Goal: Task Accomplishment & Management: Use online tool/utility

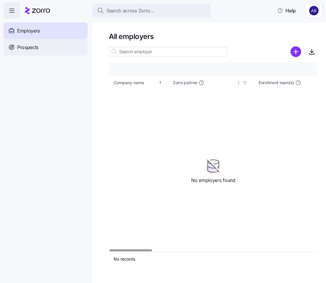
click at [22, 50] on span "Prospects" at bounding box center [27, 47] width 21 height 7
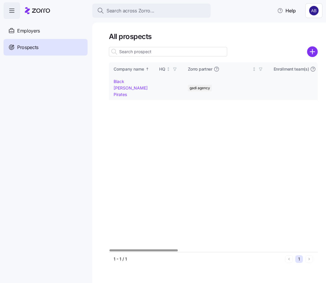
click at [128, 82] on link "Black [PERSON_NAME] Pirates" at bounding box center [131, 88] width 34 height 18
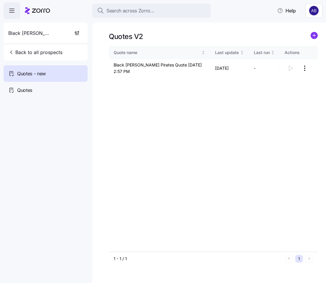
click at [314, 36] on icon "add icon" at bounding box center [314, 35] width 0 height 3
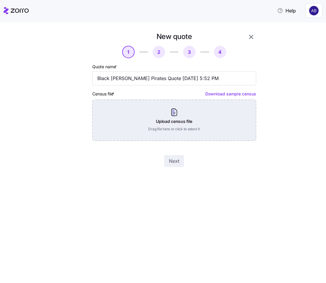
click at [225, 128] on div "Upload census file Drag file here or click to select it" at bounding box center [174, 120] width 164 height 41
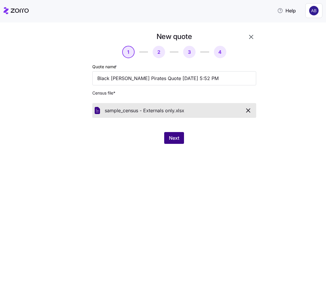
click at [170, 137] on span "Next" at bounding box center [174, 138] width 10 height 7
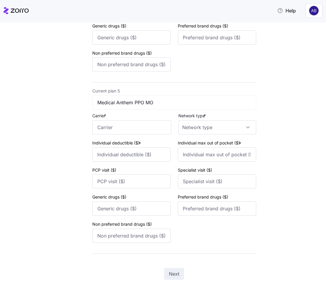
scroll to position [713, 0]
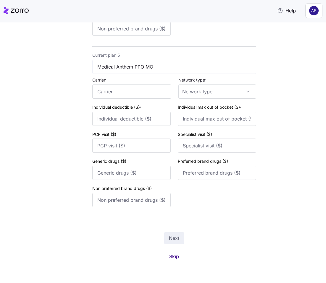
click at [175, 253] on span "Skip" at bounding box center [174, 256] width 10 height 7
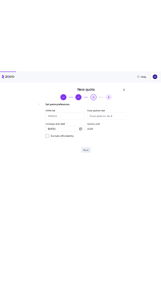
scroll to position [0, 0]
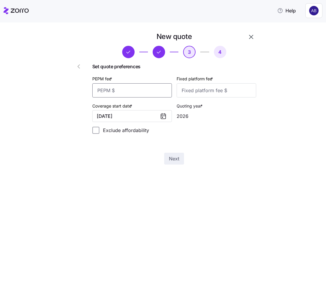
click at [146, 87] on input "PEPM fee *" at bounding box center [132, 90] width 80 height 14
type input "55"
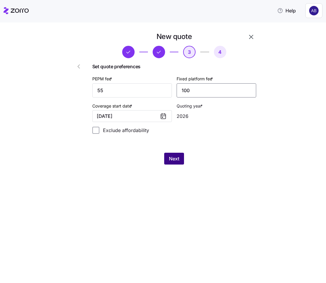
type input "100"
click at [180, 155] on button "Next" at bounding box center [174, 159] width 20 height 12
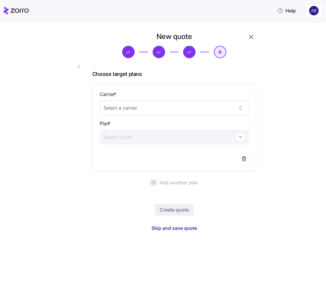
click at [184, 228] on span "Skip and save quote" at bounding box center [174, 228] width 46 height 7
